Goal: Information Seeking & Learning: Learn about a topic

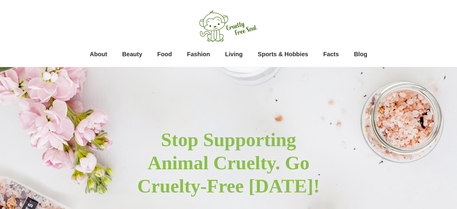
click at [127, 54] on span "Beauty" at bounding box center [132, 54] width 20 height 12
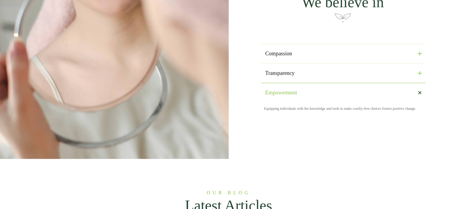
scroll to position [770, 0]
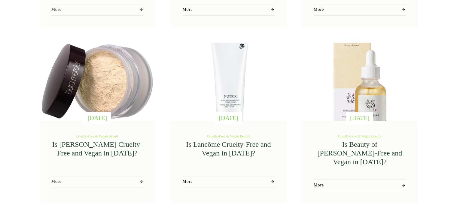
scroll to position [317, 0]
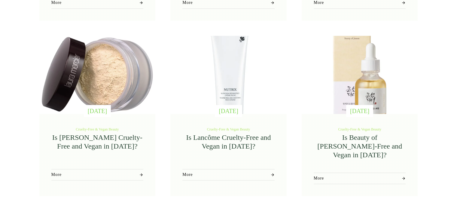
click at [357, 141] on span "Is Beauty of [PERSON_NAME]-Free and Vegan in [DATE]?" at bounding box center [359, 145] width 85 height 25
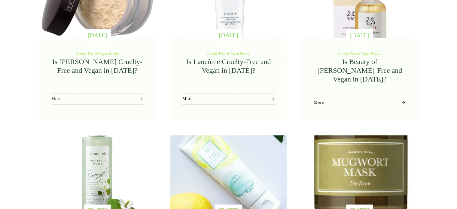
scroll to position [387, 0]
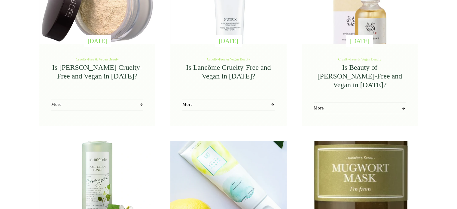
click at [384, 102] on link "More" at bounding box center [360, 108] width 92 height 12
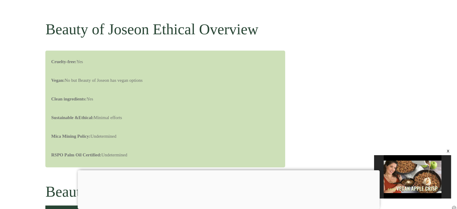
scroll to position [750, 0]
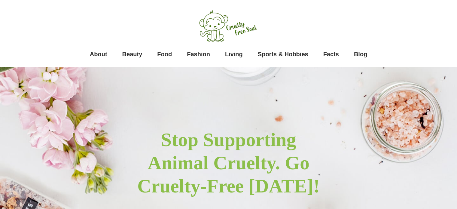
click at [132, 56] on span "Beauty" at bounding box center [132, 54] width 20 height 12
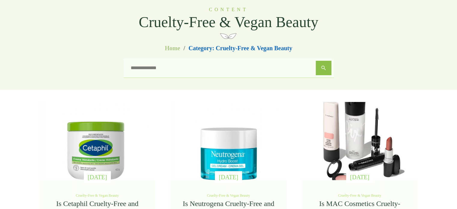
scroll to position [78, 0]
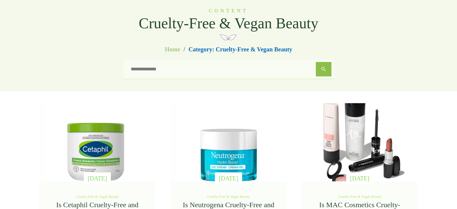
click at [185, 71] on input "search" at bounding box center [221, 69] width 190 height 14
type input "******"
click at [316, 62] on button "Search" at bounding box center [324, 69] width 16 height 14
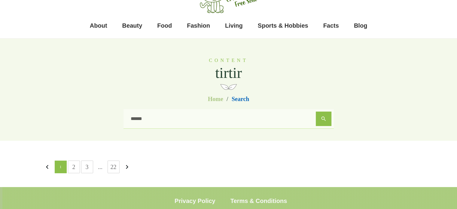
scroll to position [48, 0]
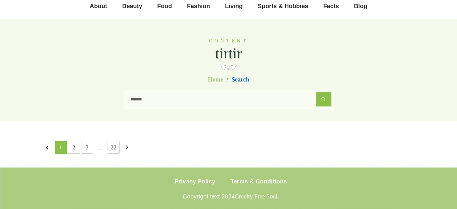
click at [73, 145] on link "2" at bounding box center [73, 147] width 11 height 12
